Goal: Information Seeking & Learning: Learn about a topic

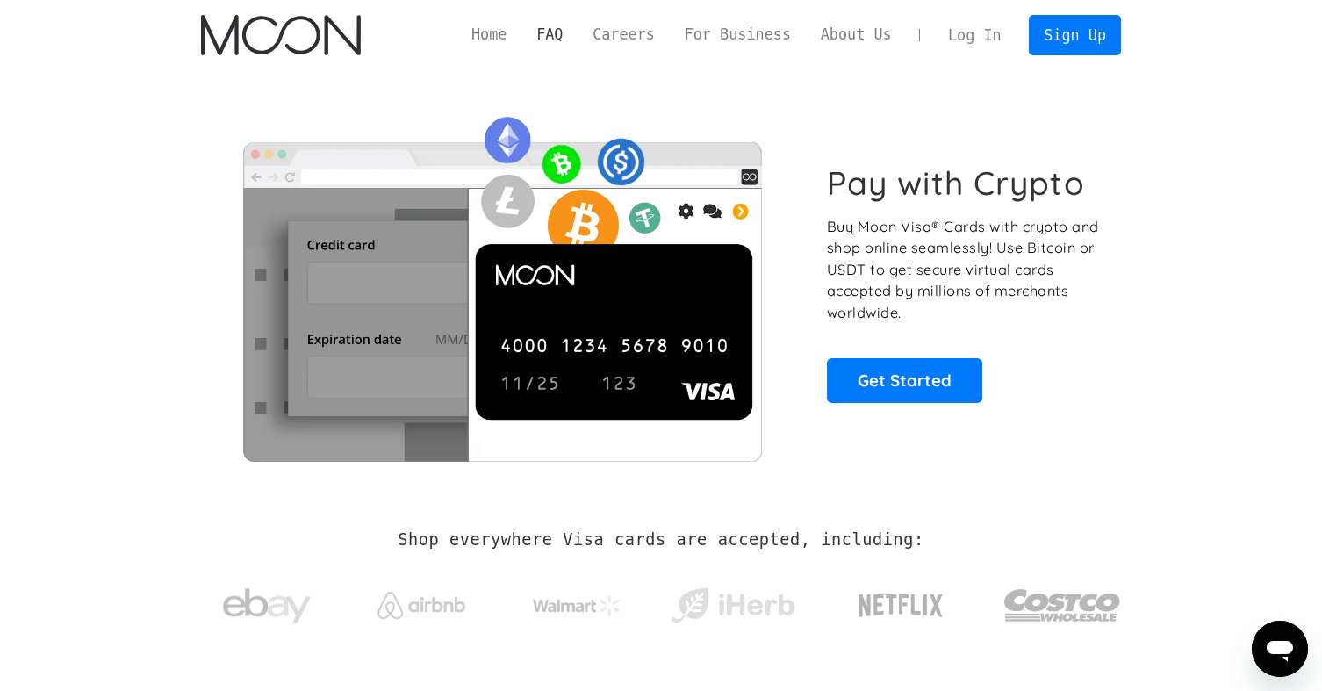
click at [578, 37] on link "FAQ" at bounding box center [549, 35] width 56 height 22
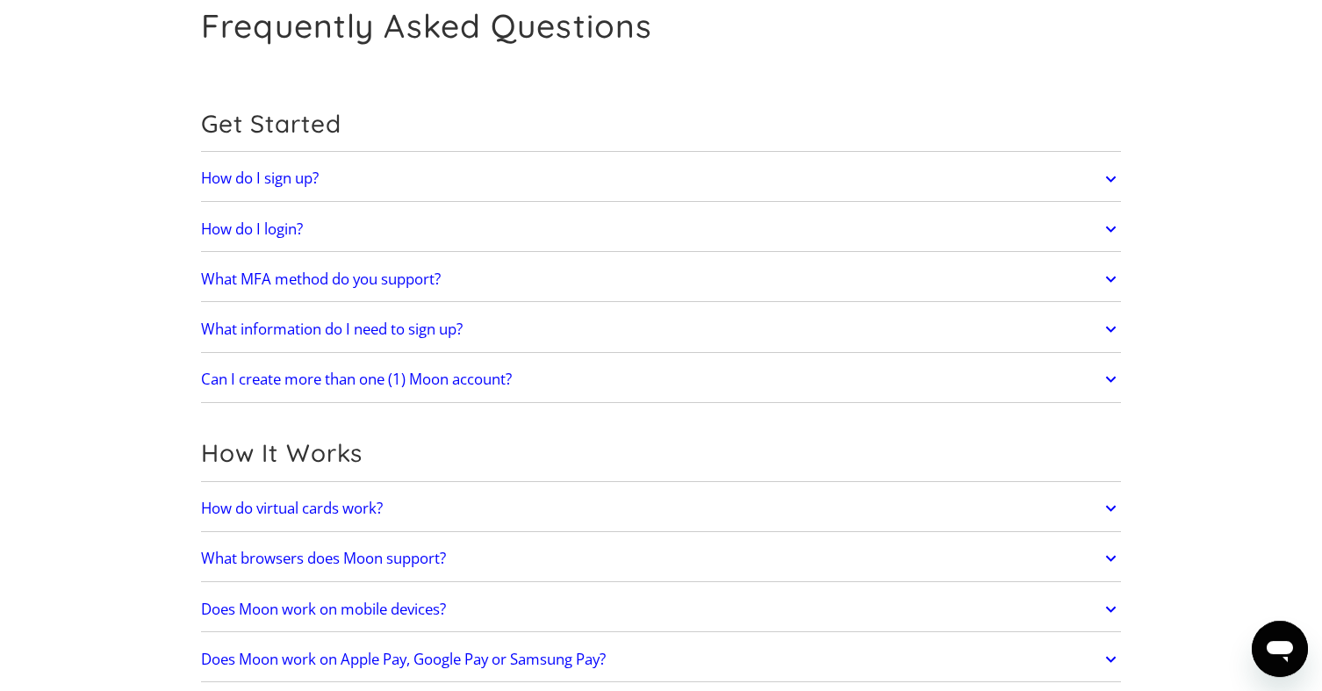
scroll to position [149, 0]
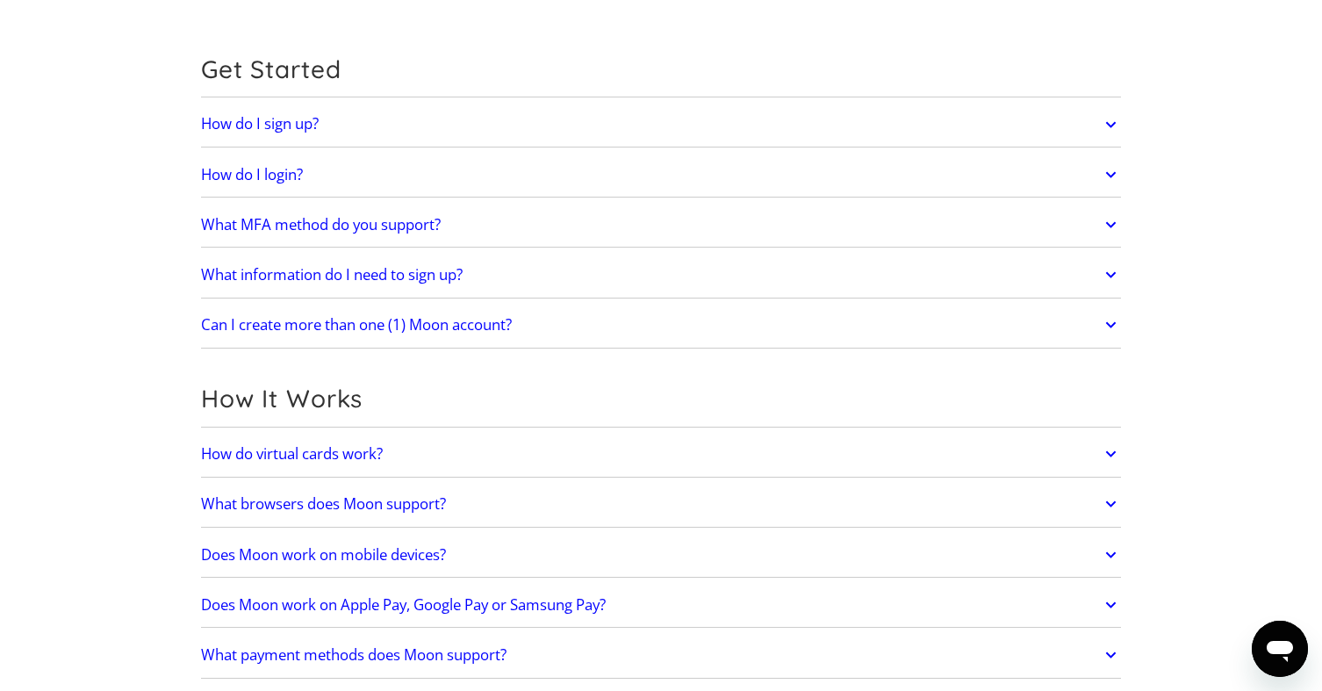
click at [1101, 319] on link "Can I create more than one (1) Moon account?" at bounding box center [661, 324] width 920 height 37
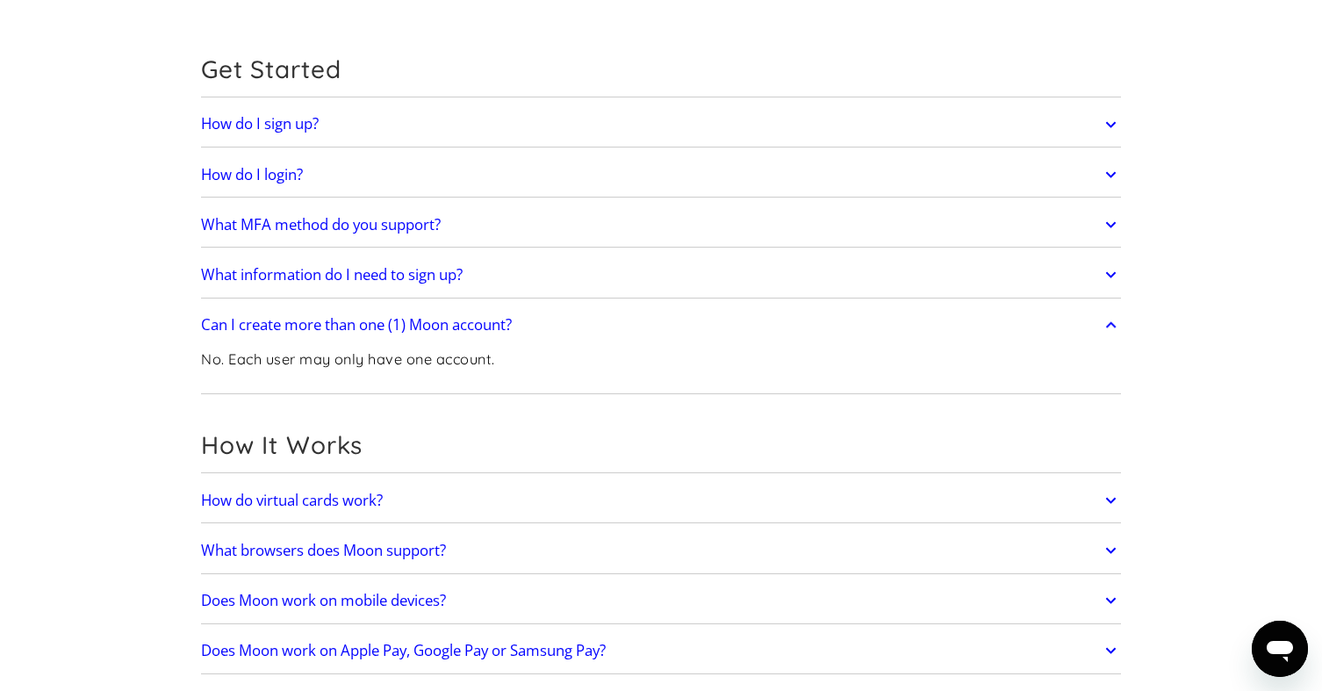
click at [1102, 324] on icon at bounding box center [1111, 325] width 20 height 32
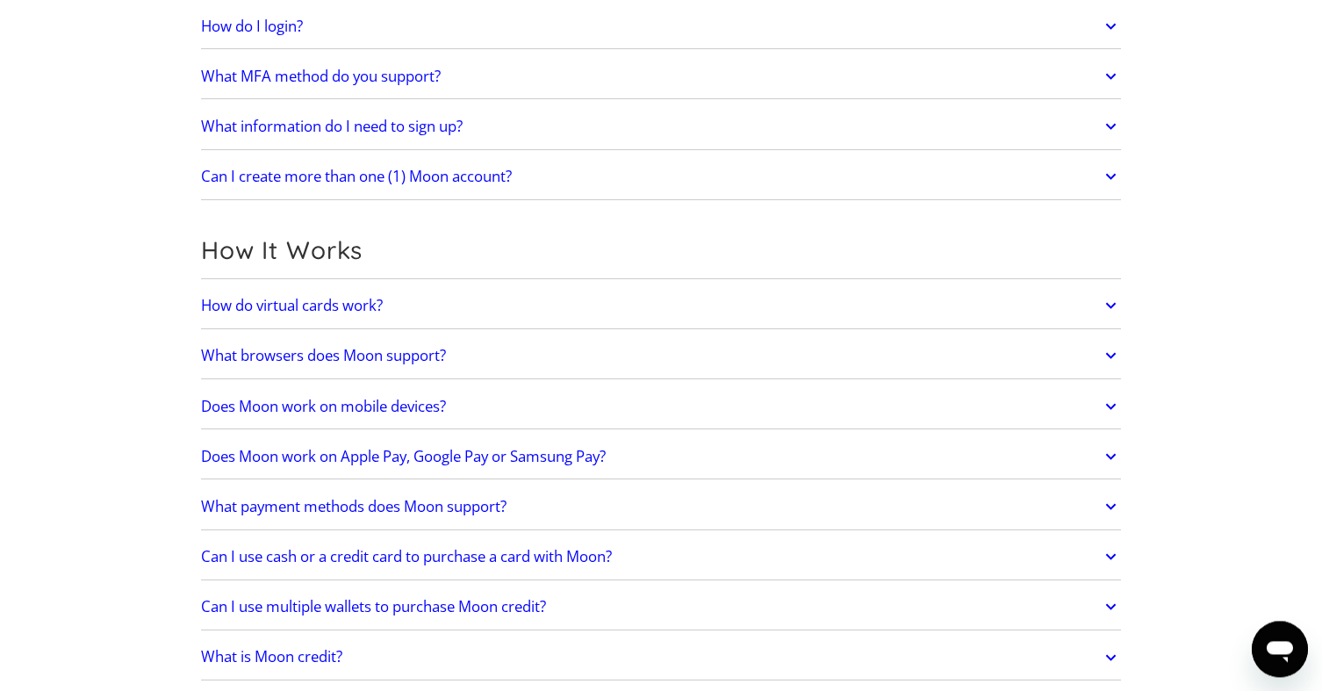
scroll to position [298, 0]
click at [1100, 402] on link "Does Moon work on mobile devices?" at bounding box center [661, 405] width 920 height 37
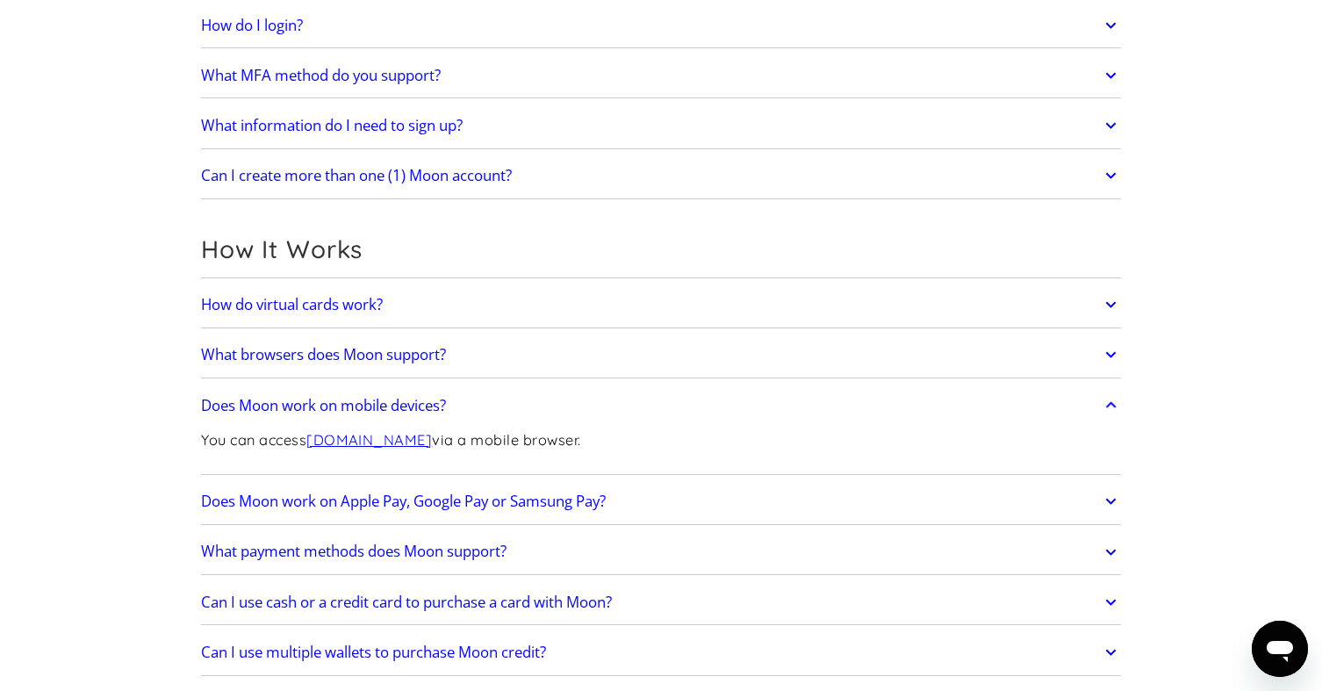
click at [1087, 410] on link "Does Moon work on mobile devices?" at bounding box center [661, 405] width 920 height 37
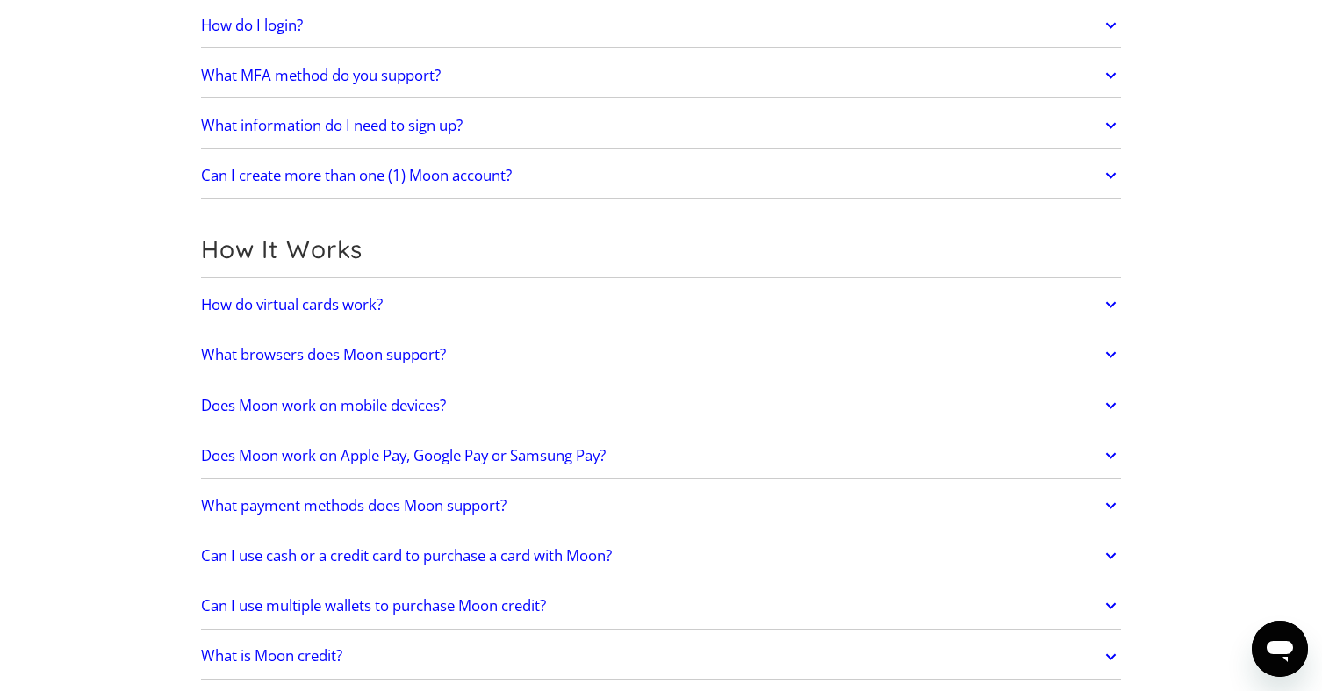
click at [1110, 312] on icon at bounding box center [1111, 305] width 20 height 32
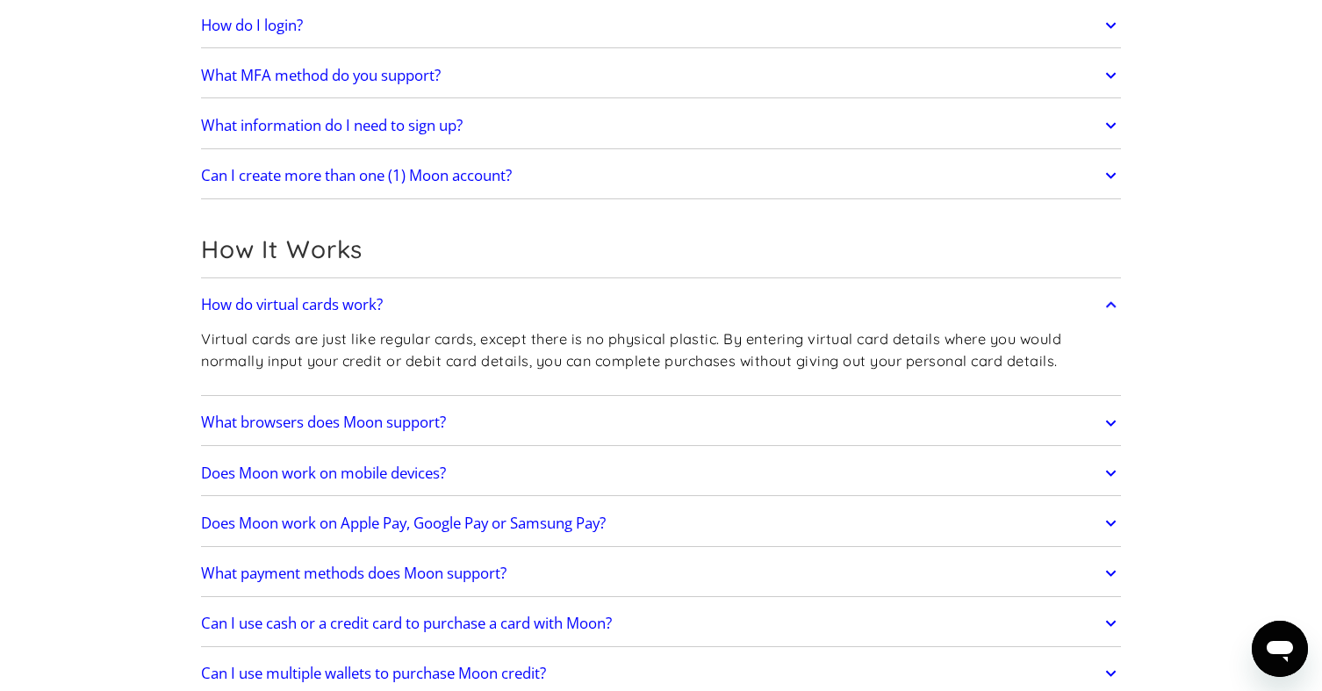
click at [1110, 312] on icon at bounding box center [1111, 305] width 20 height 32
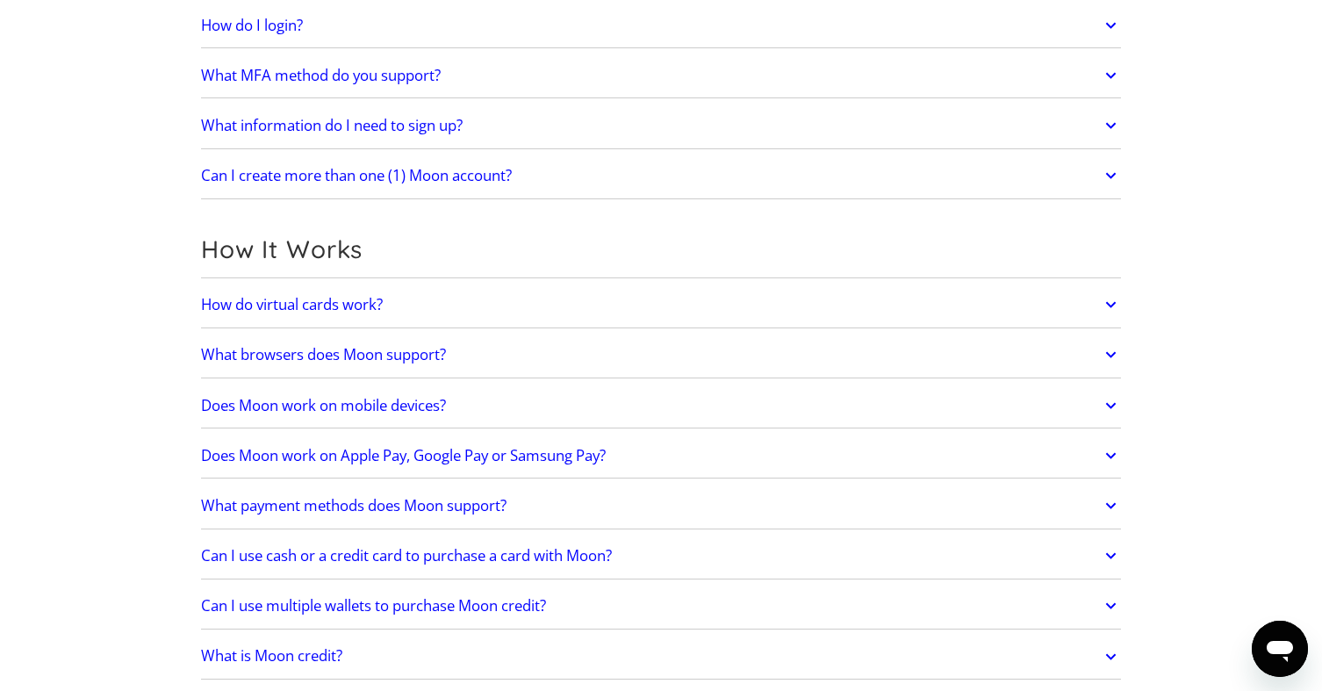
click at [1100, 453] on link "Does Moon work on Apple Pay, Google Pay or Samsung Pay?" at bounding box center [661, 455] width 920 height 37
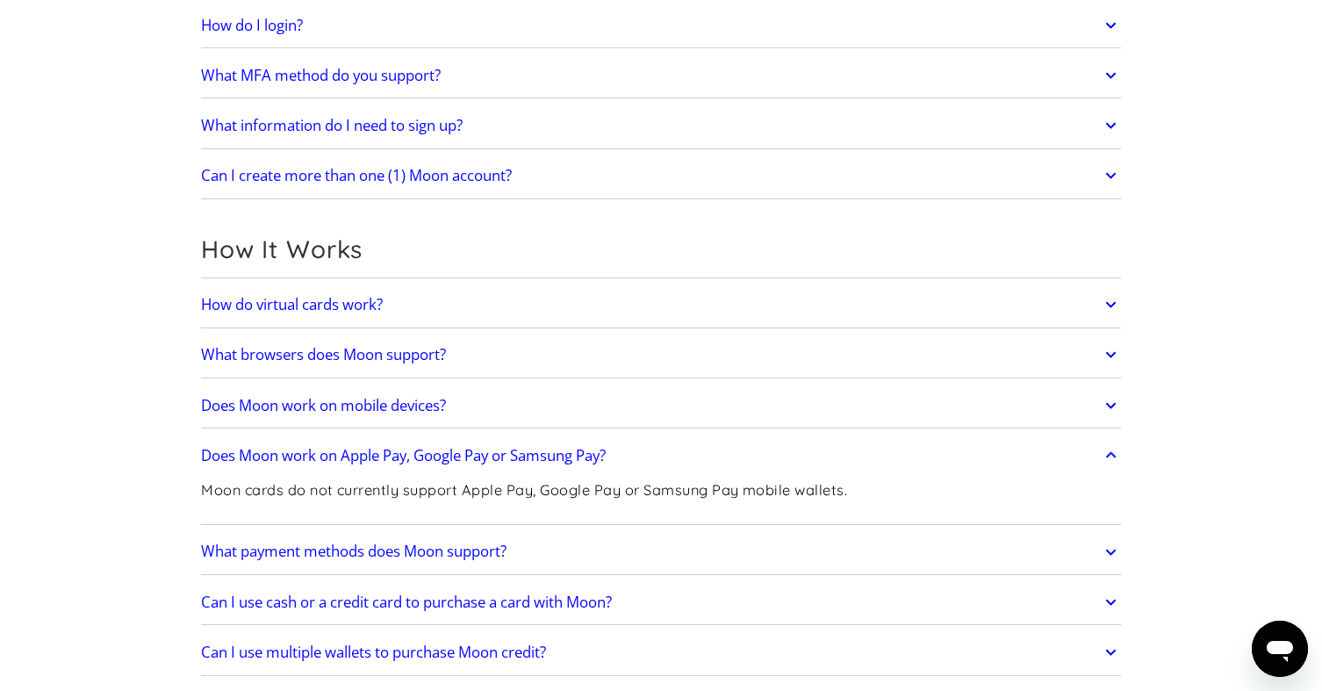
click at [1106, 455] on icon at bounding box center [1111, 456] width 20 height 32
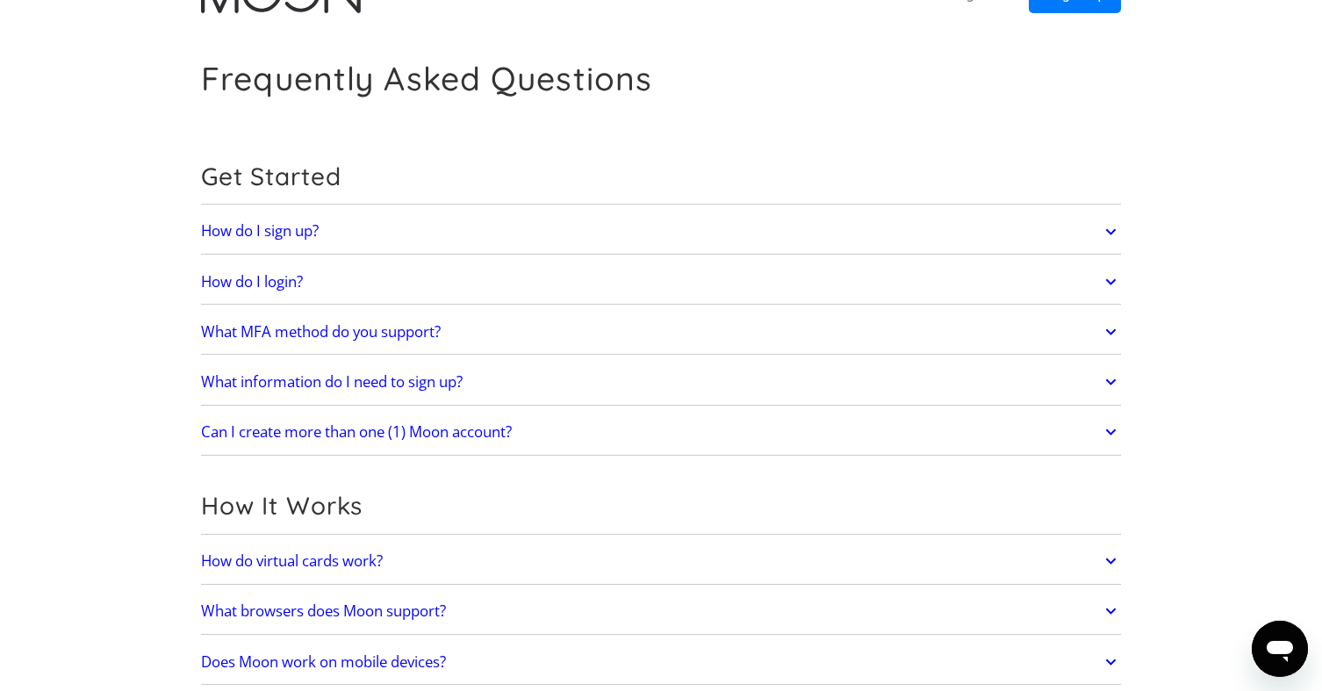
scroll to position [0, 0]
